Goal: Task Accomplishment & Management: Manage account settings

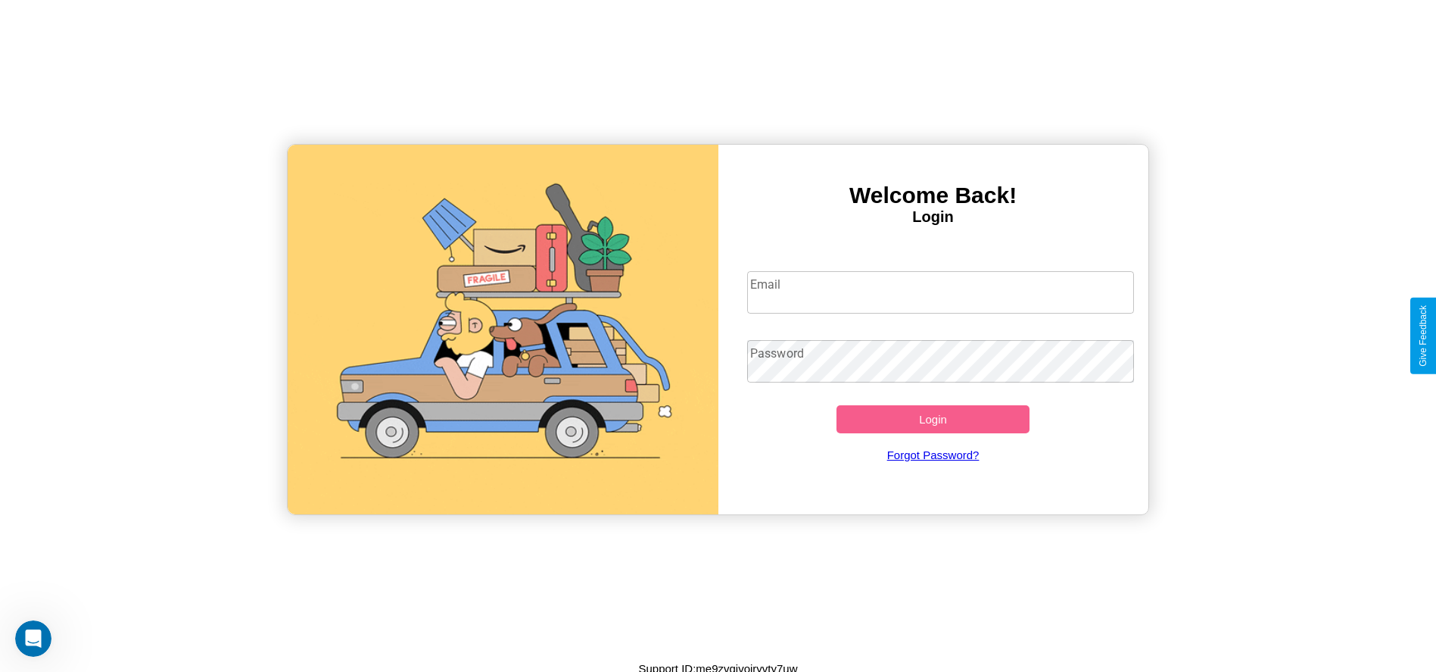
click at [940, 291] on input "Email" at bounding box center [940, 292] width 387 height 42
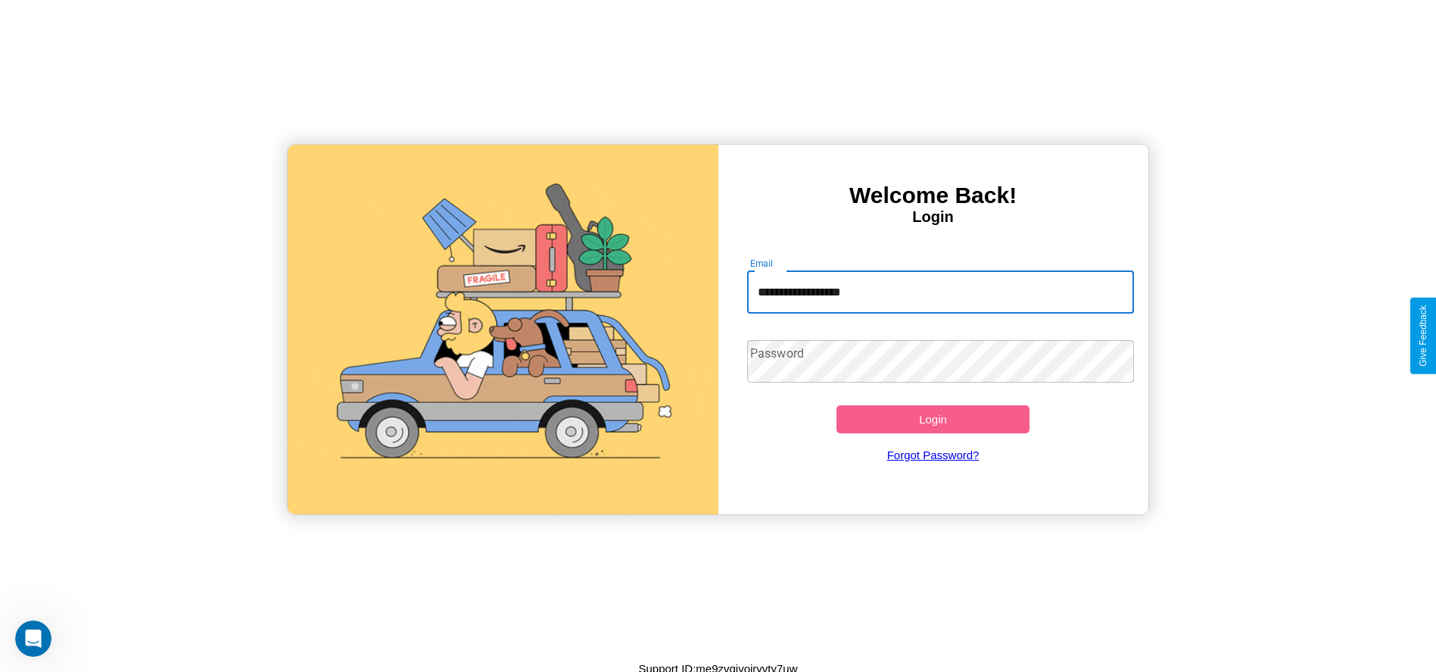
type input "**********"
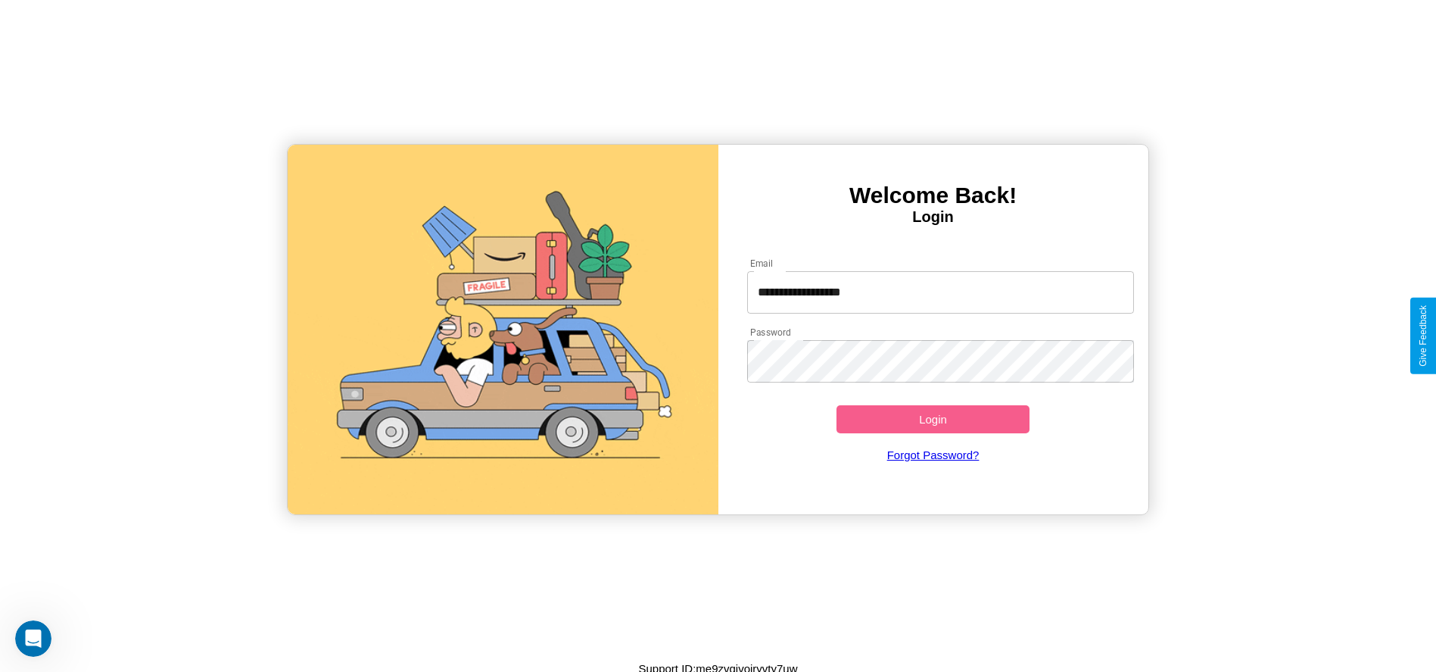
click at [933, 419] on button "Login" at bounding box center [934, 419] width 194 height 28
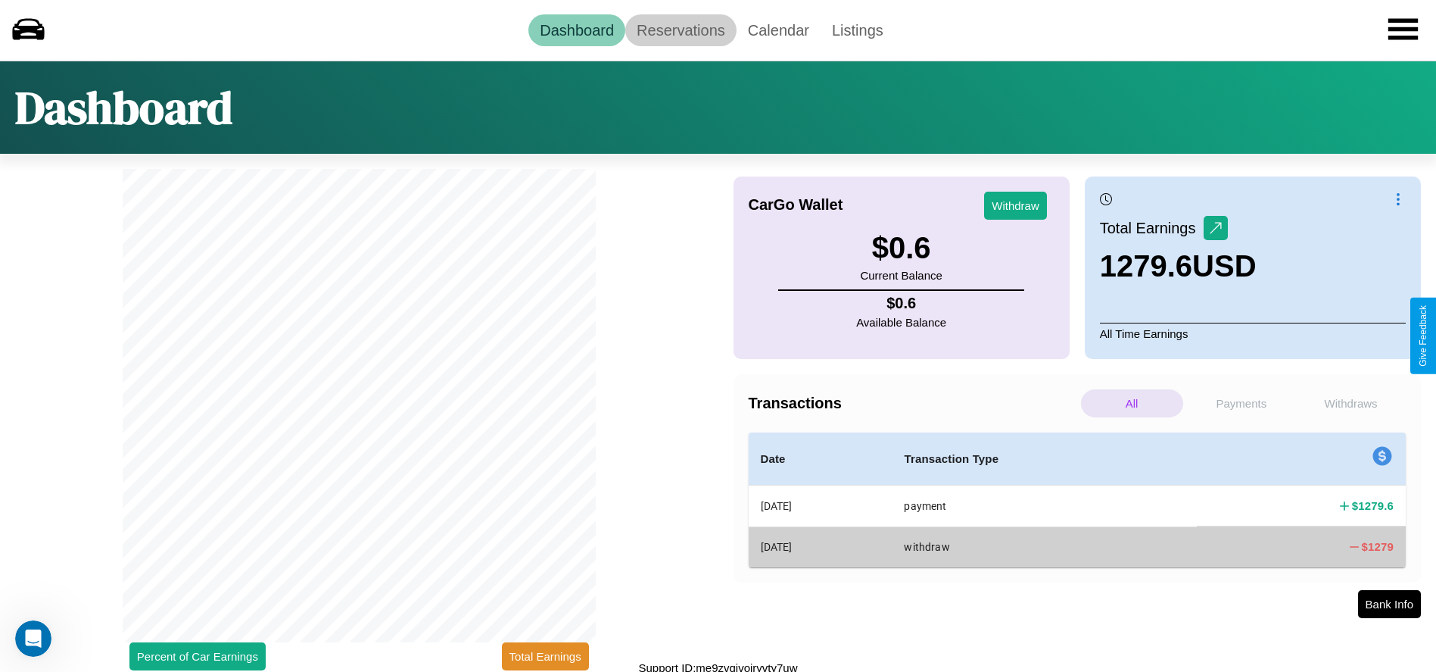
click at [681, 30] on link "Reservations" at bounding box center [680, 30] width 111 height 32
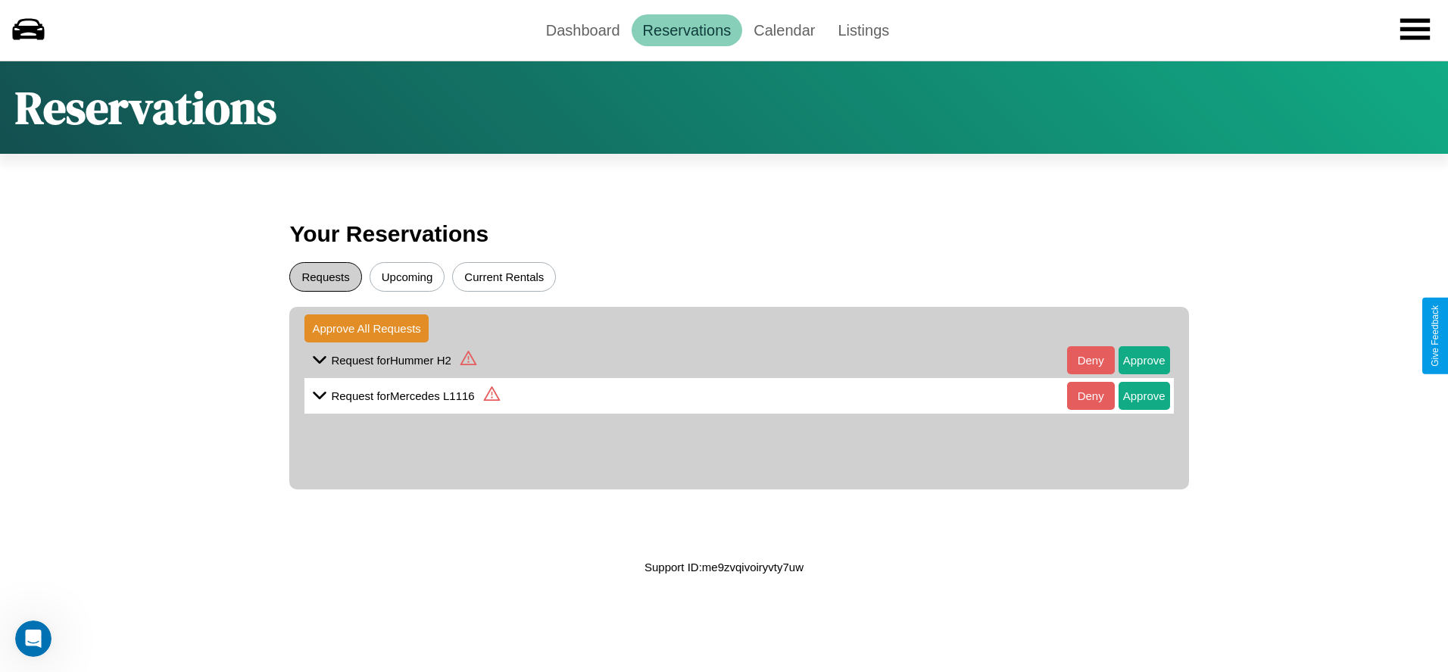
click at [326, 276] on button "Requests" at bounding box center [325, 277] width 72 height 30
click at [319, 360] on icon at bounding box center [319, 359] width 23 height 23
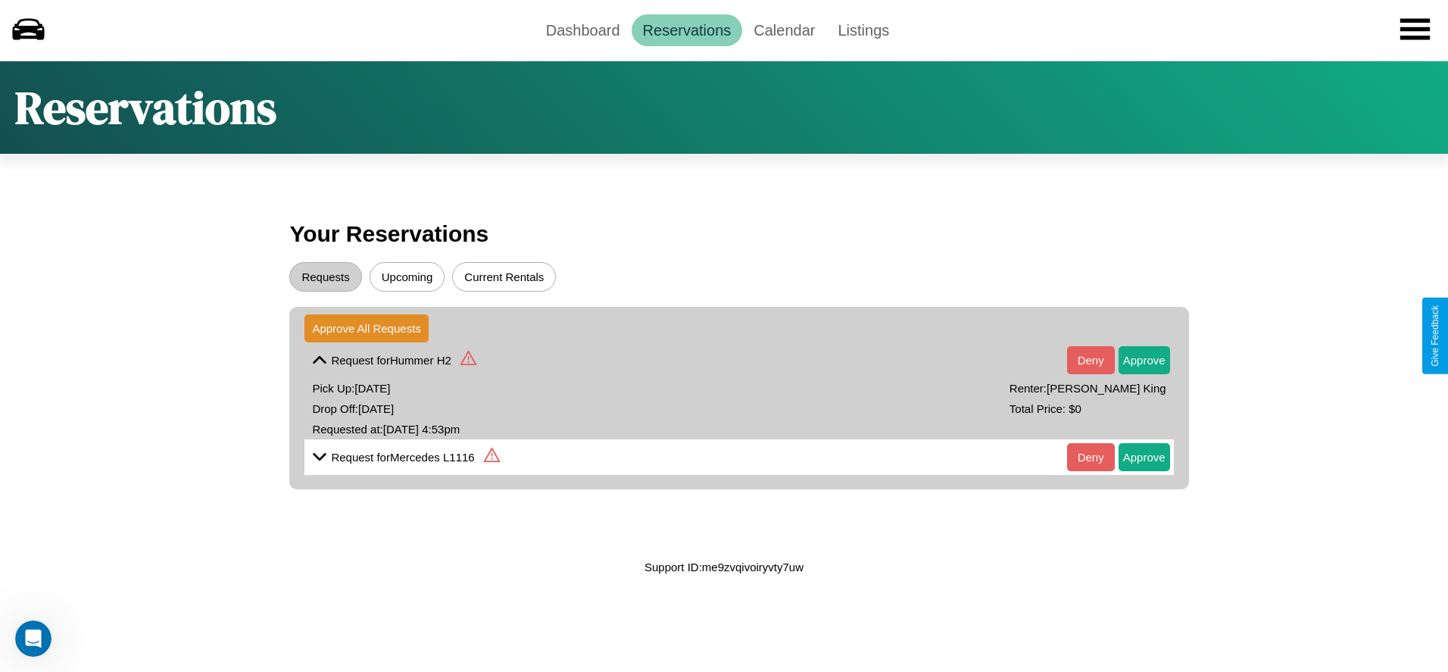
click at [467, 360] on icon at bounding box center [468, 358] width 17 height 14
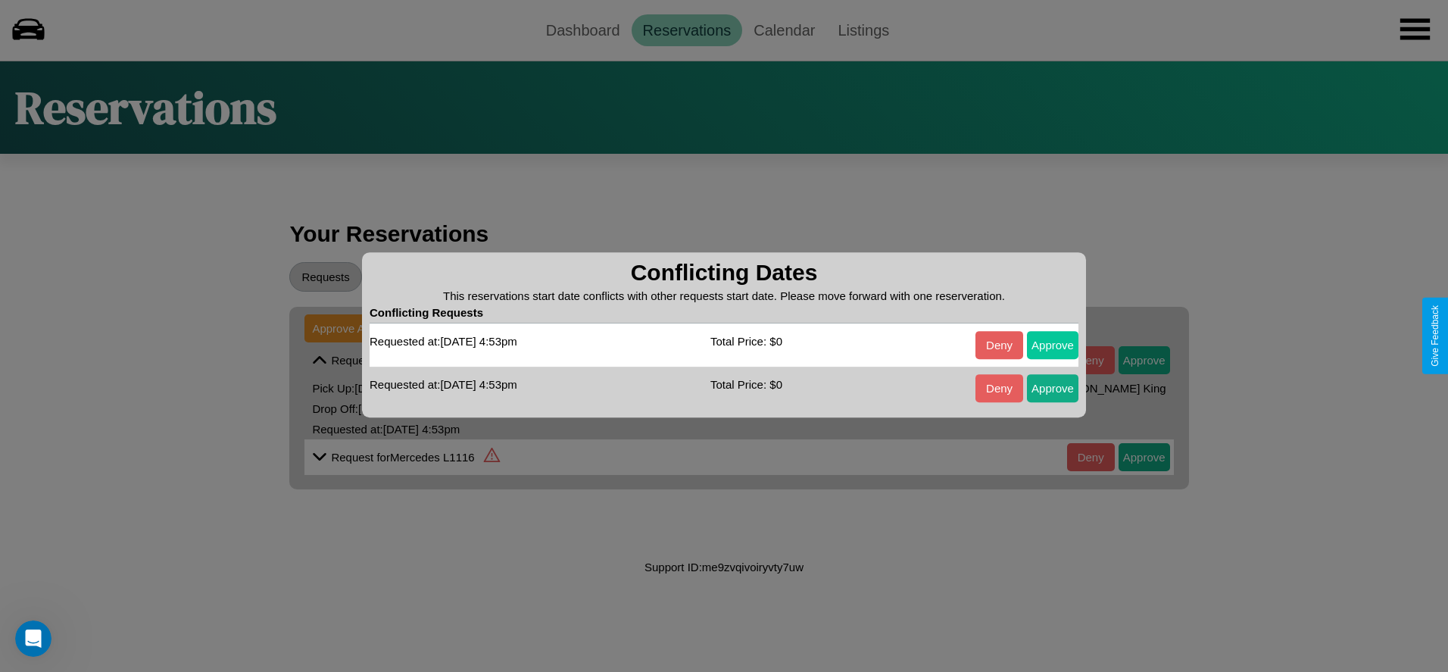
click at [1052, 344] on button "Approve" at bounding box center [1052, 345] width 51 height 28
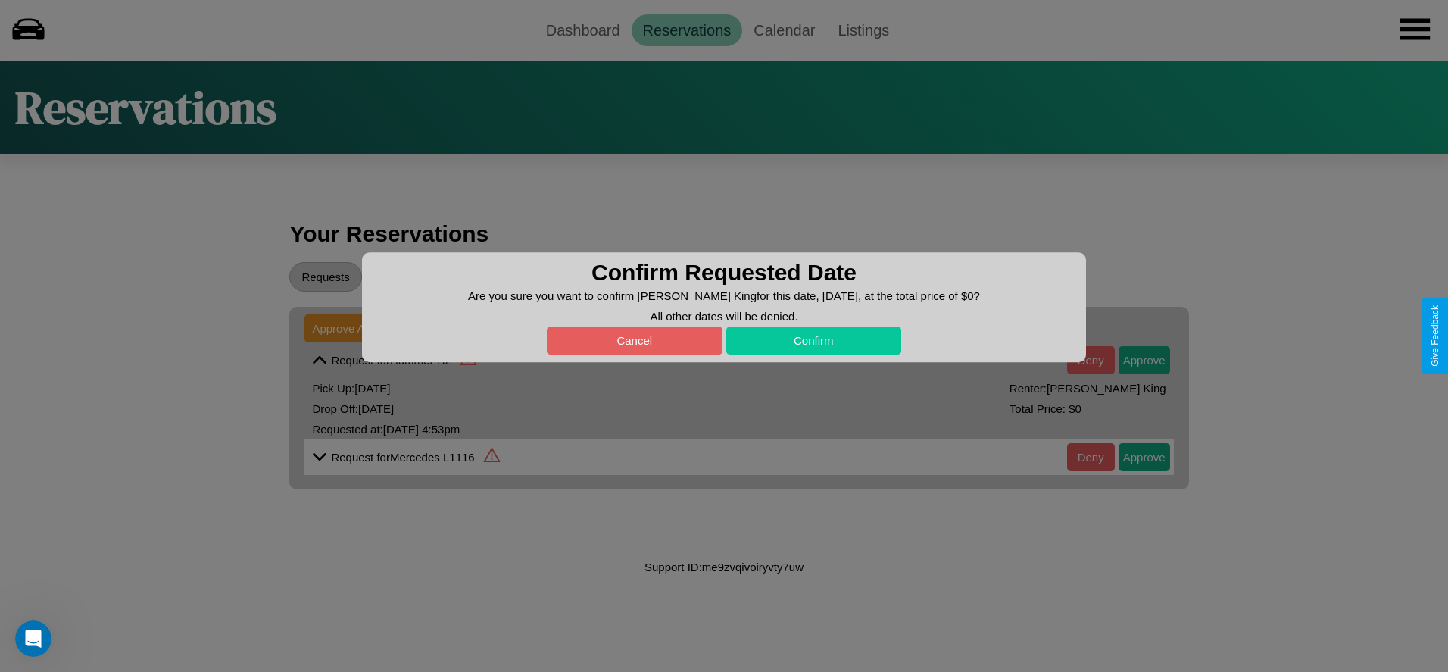
click at [813, 340] on button "Confirm" at bounding box center [814, 340] width 176 height 28
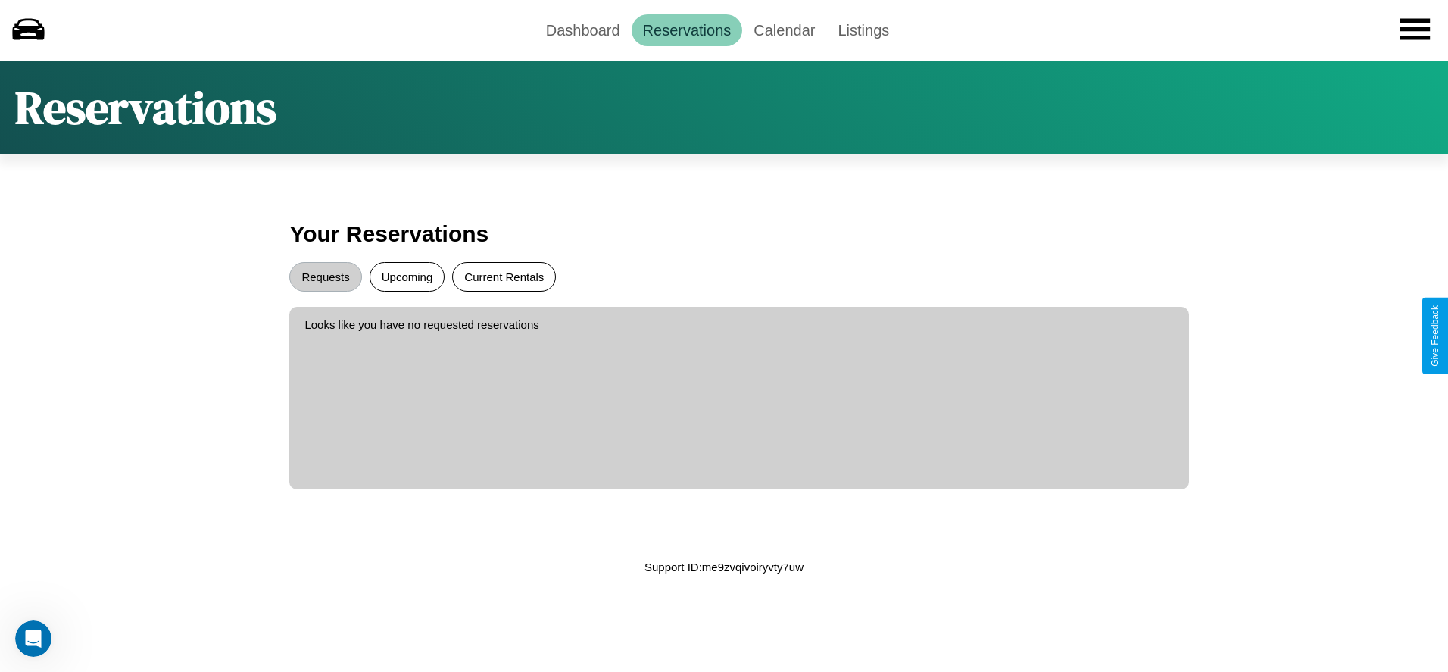
click at [503, 276] on button "Current Rentals" at bounding box center [504, 277] width 104 height 30
click at [407, 276] on button "Upcoming" at bounding box center [407, 277] width 76 height 30
